Goal: Task Accomplishment & Management: Use online tool/utility

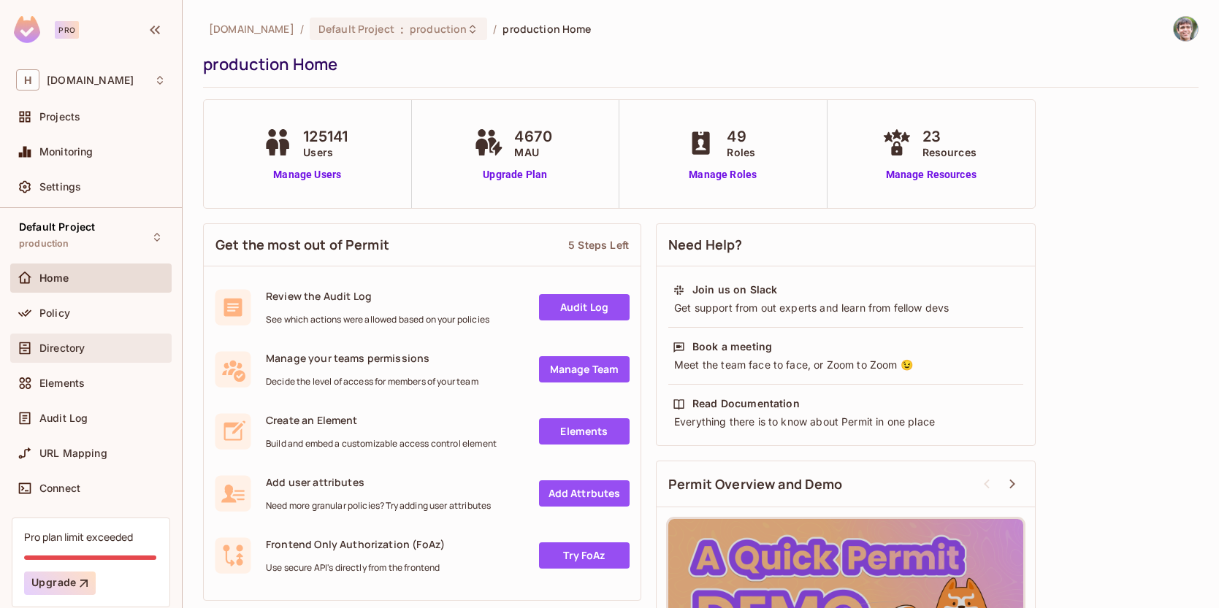
click at [59, 345] on span "Directory" at bounding box center [61, 349] width 45 height 12
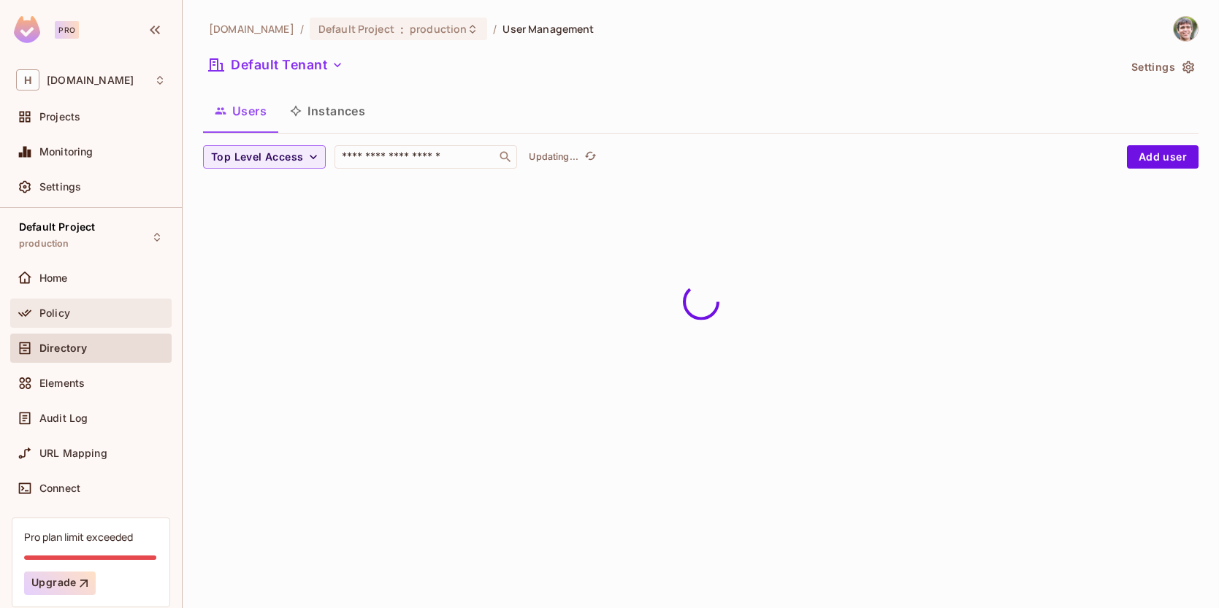
click at [82, 307] on div "Policy" at bounding box center [102, 313] width 126 height 12
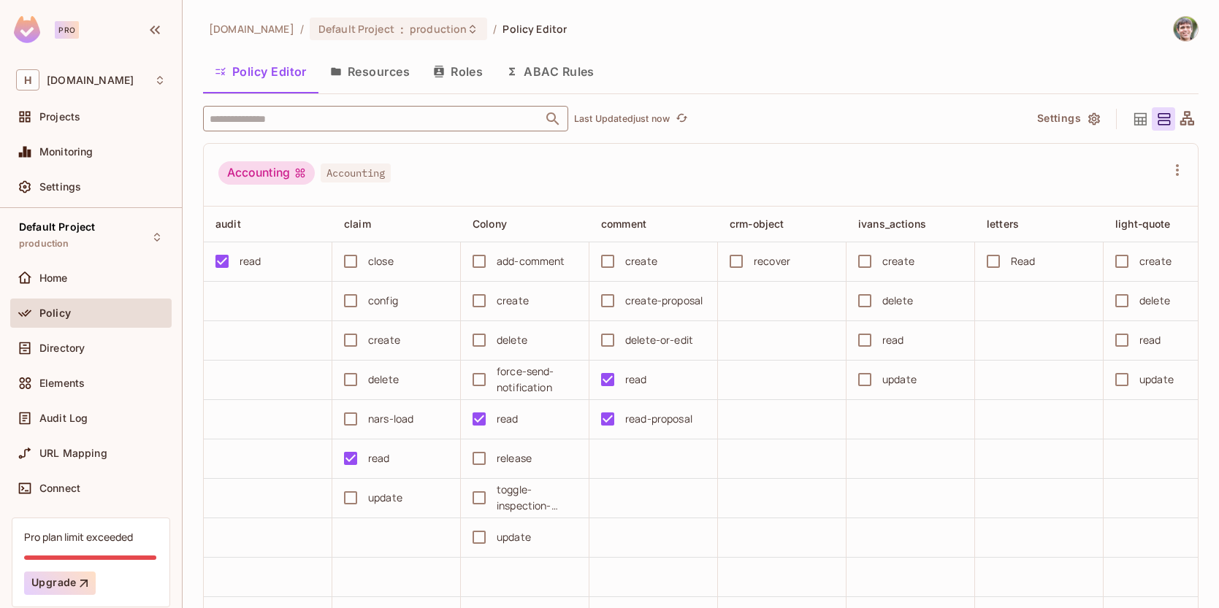
click at [322, 118] on input "text" at bounding box center [373, 119] width 334 height 26
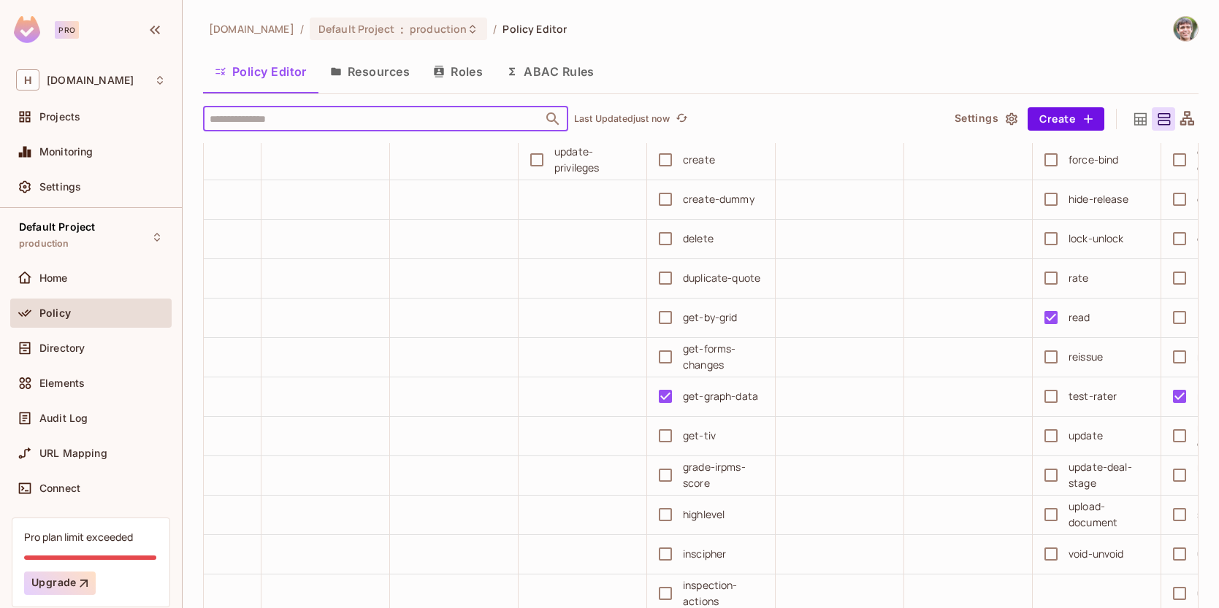
scroll to position [497, 0]
type input "**"
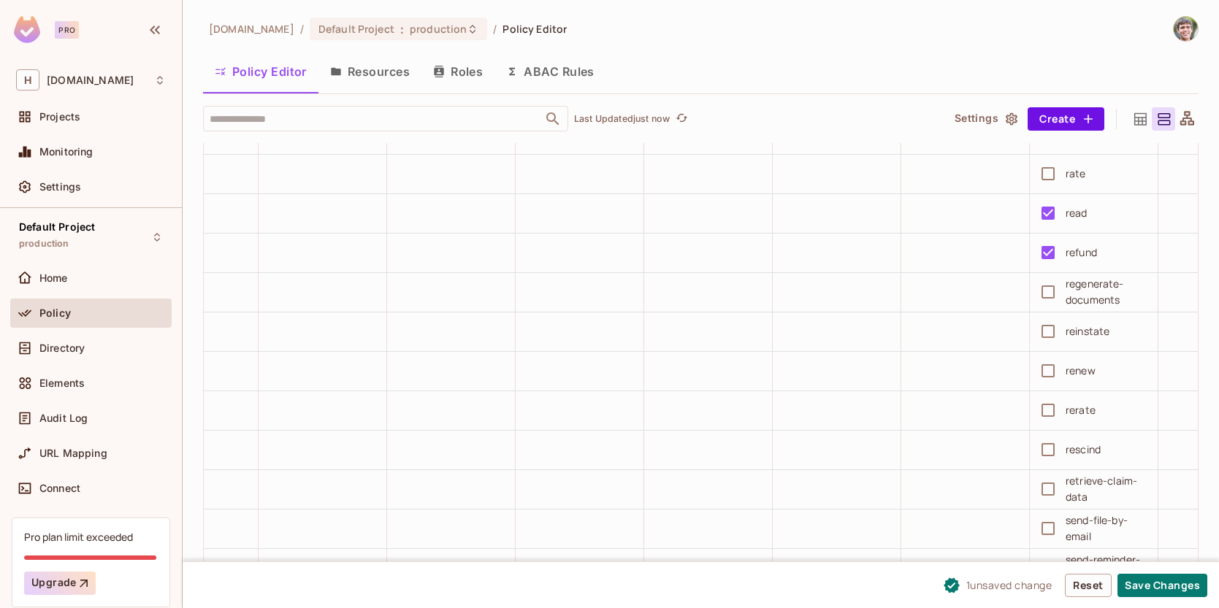
scroll to position [1190, 0]
click at [1167, 584] on button "Save Changes" at bounding box center [1162, 585] width 90 height 23
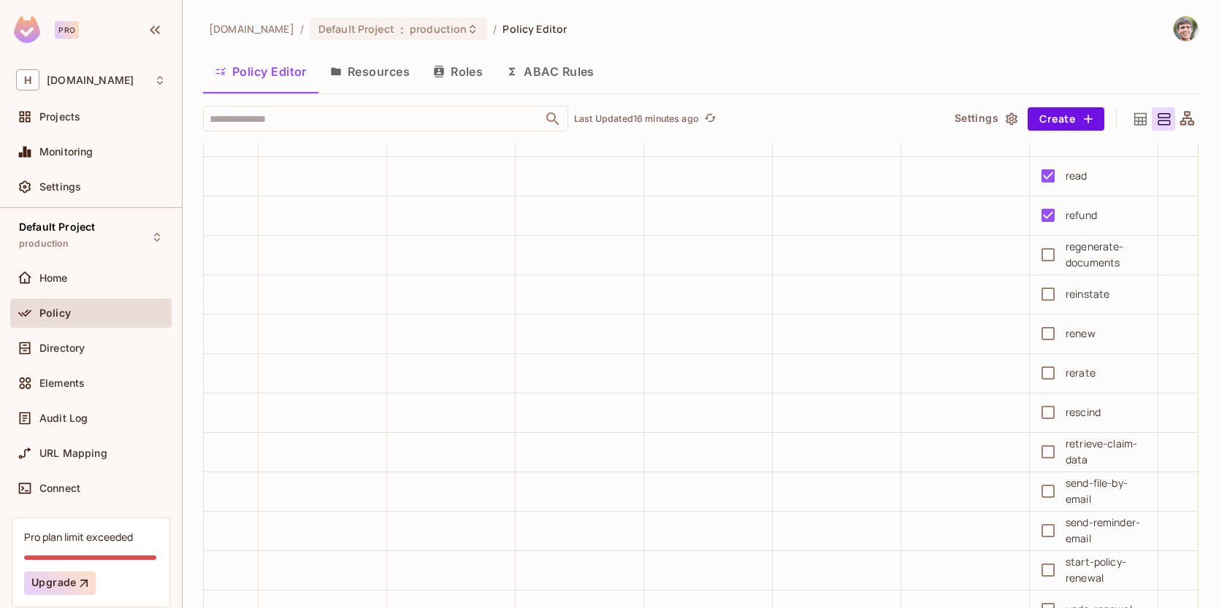
click at [614, 60] on div "Policy Editor Resources Roles ABAC Rules" at bounding box center [700, 71] width 995 height 37
